Goal: Find specific page/section: Find specific page/section

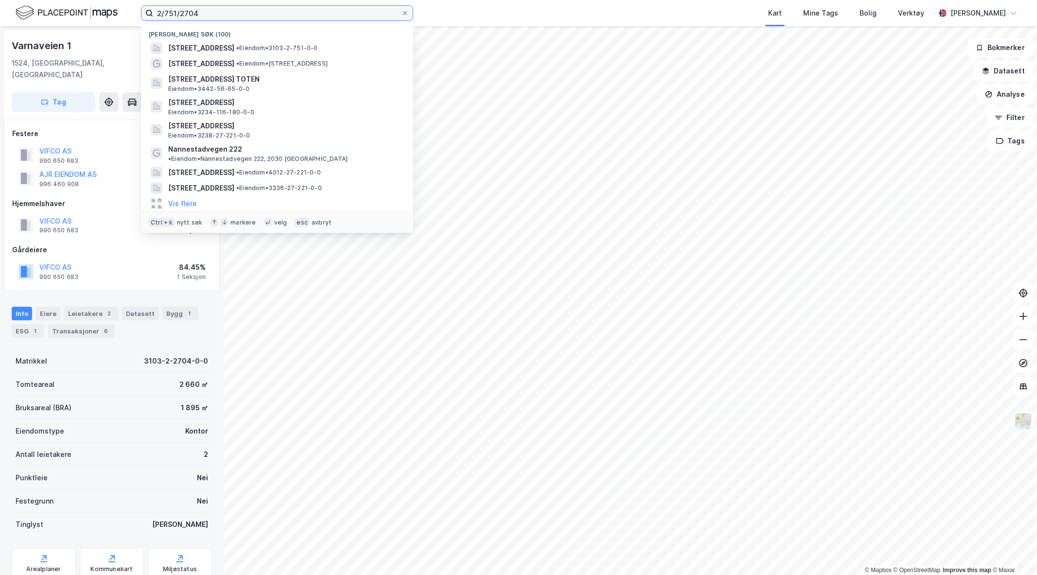
drag, startPoint x: 214, startPoint y: 7, endPoint x: 153, endPoint y: 14, distance: 61.6
click at [153, 14] on input "2/751/2704" at bounding box center [277, 13] width 248 height 15
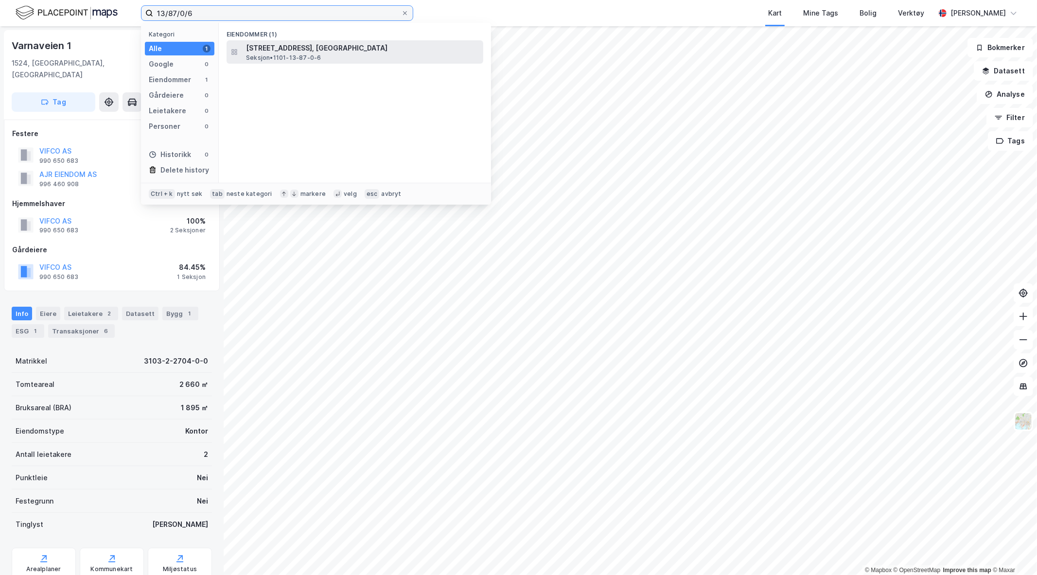
type input "13/87/0/6"
click at [329, 51] on span "[STREET_ADDRESS], [GEOGRAPHIC_DATA]" at bounding box center [362, 48] width 233 height 12
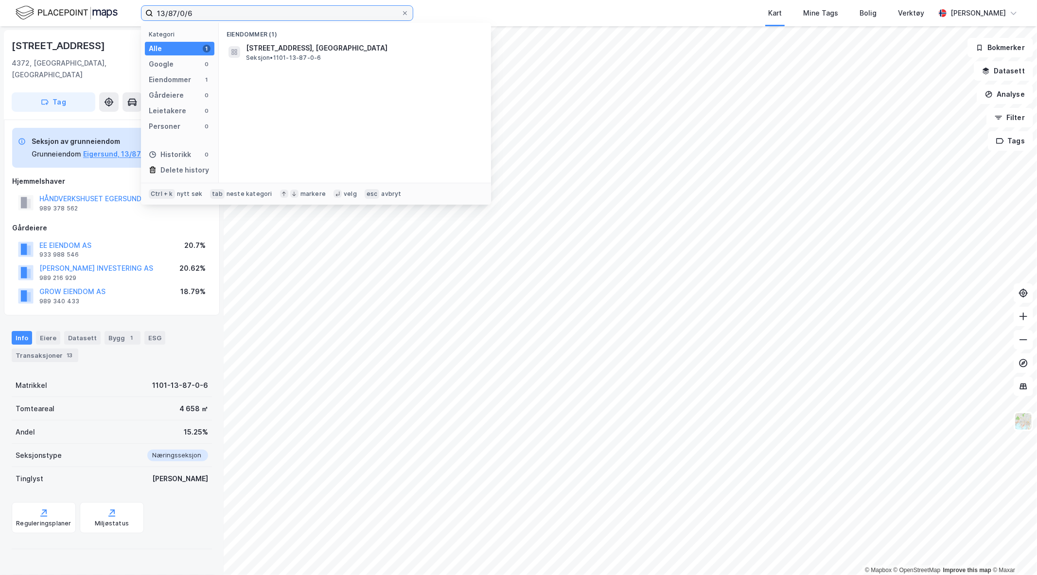
click at [199, 13] on input "13/87/0/6" at bounding box center [277, 13] width 248 height 15
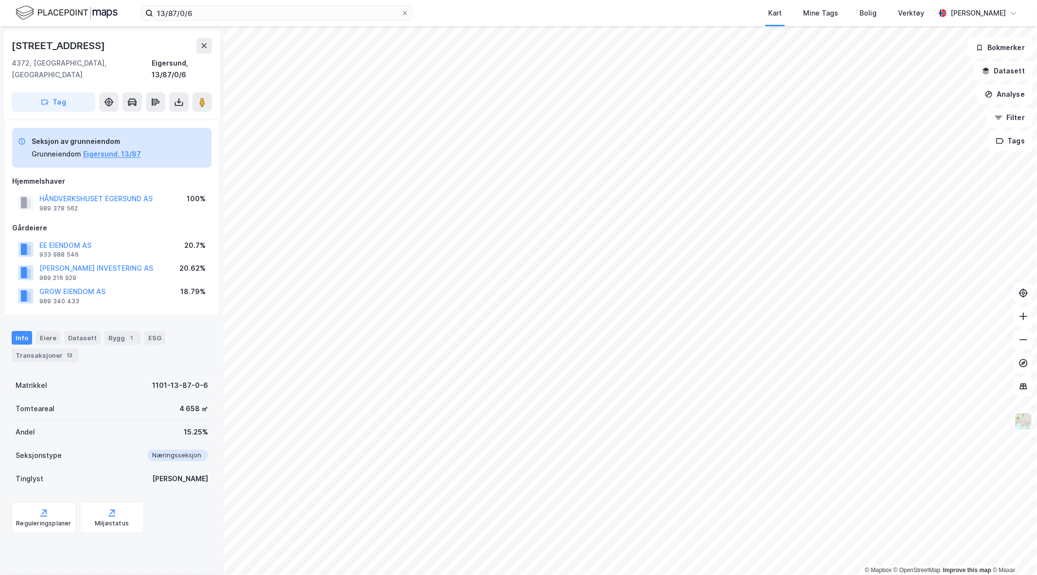
click at [126, 71] on div "[STREET_ADDRESS], [GEOGRAPHIC_DATA] Eigersund, 13/87/0/6 Tag" at bounding box center [112, 74] width 216 height 89
